Goal: Find specific page/section: Find specific page/section

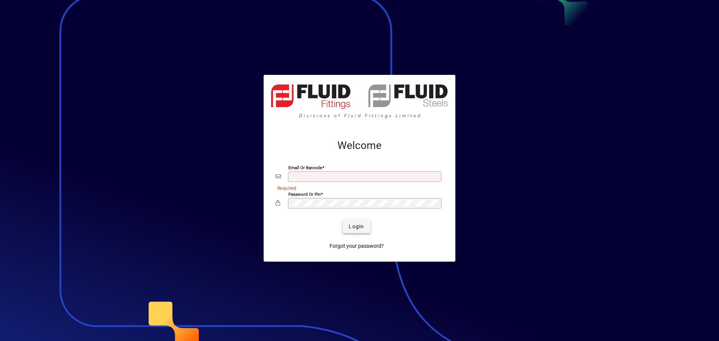
type input "**********"
click at [354, 228] on span "Login" at bounding box center [356, 227] width 15 height 8
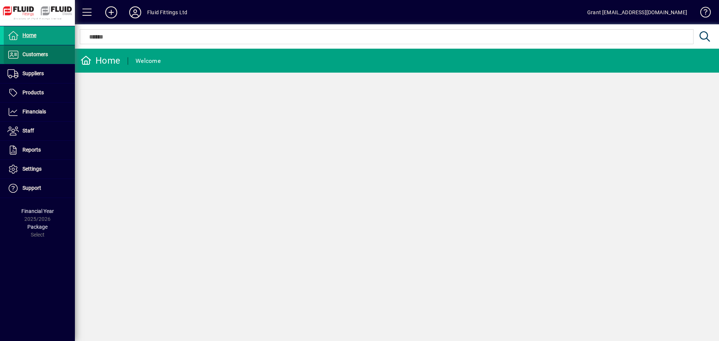
click at [31, 54] on span "Customers" at bounding box center [34, 54] width 25 height 6
